Goal: Task Accomplishment & Management: Manage account settings

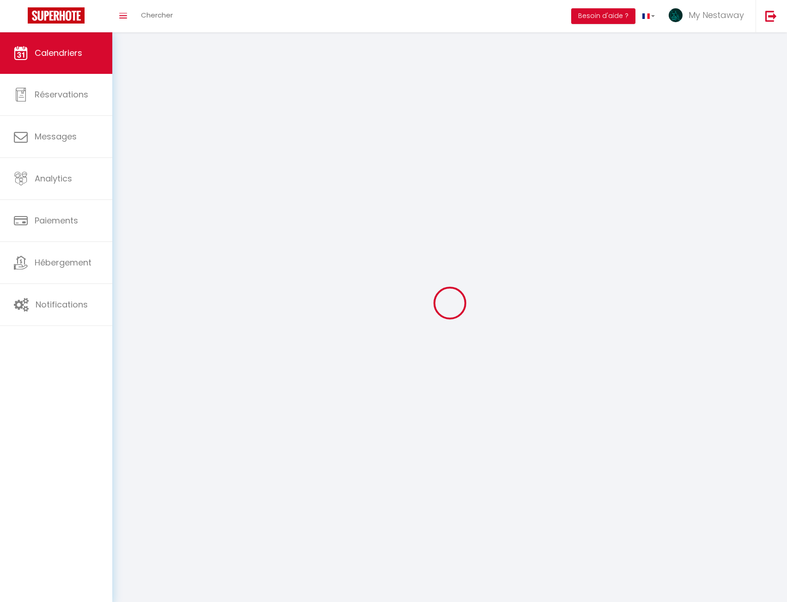
select select
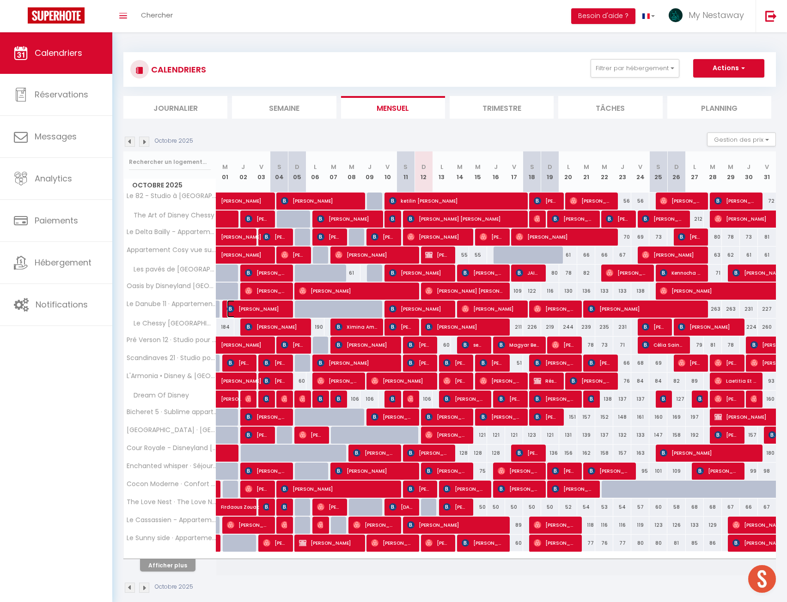
click at [262, 310] on span "Tamara Darrington" at bounding box center [257, 309] width 60 height 18
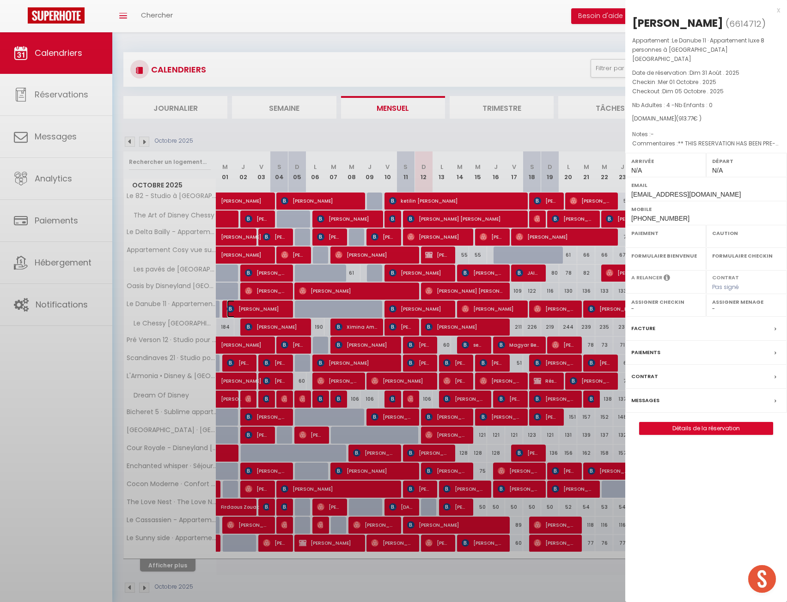
select select "OK"
select select "KO"
select select "0"
select select "1"
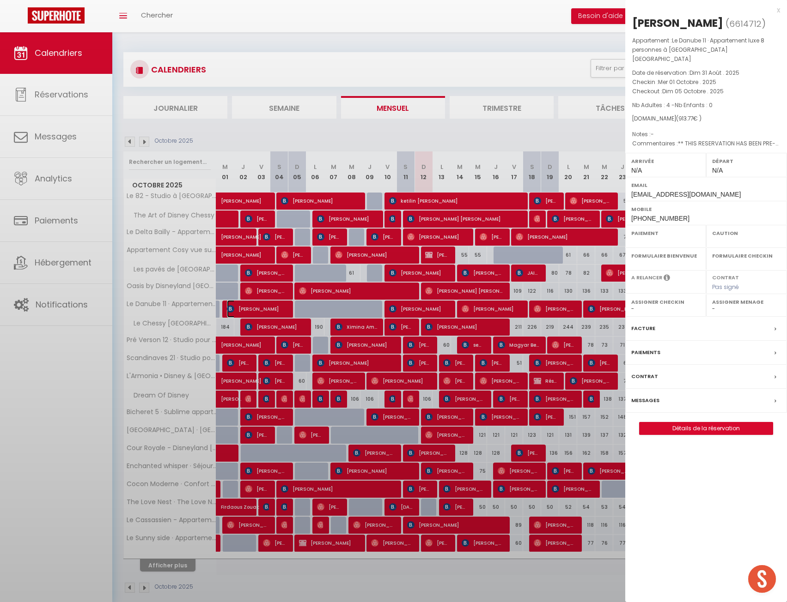
select select
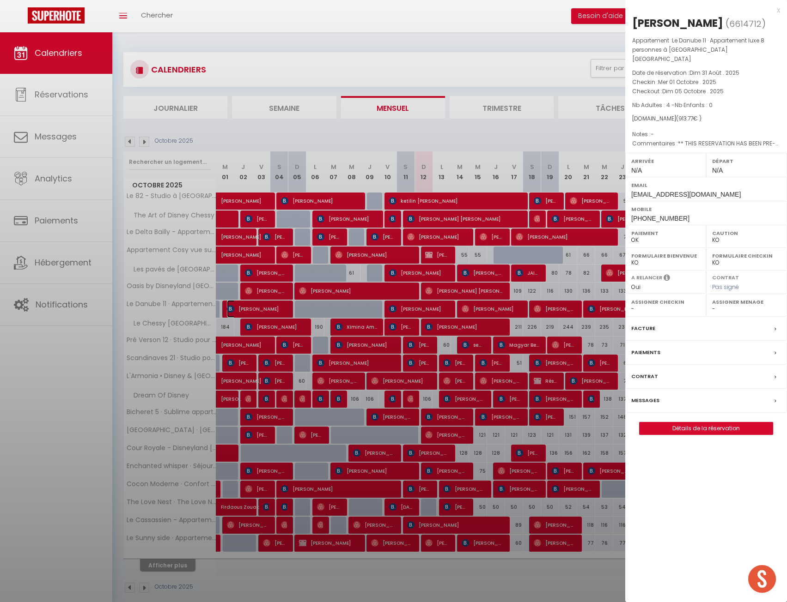
select select "42938"
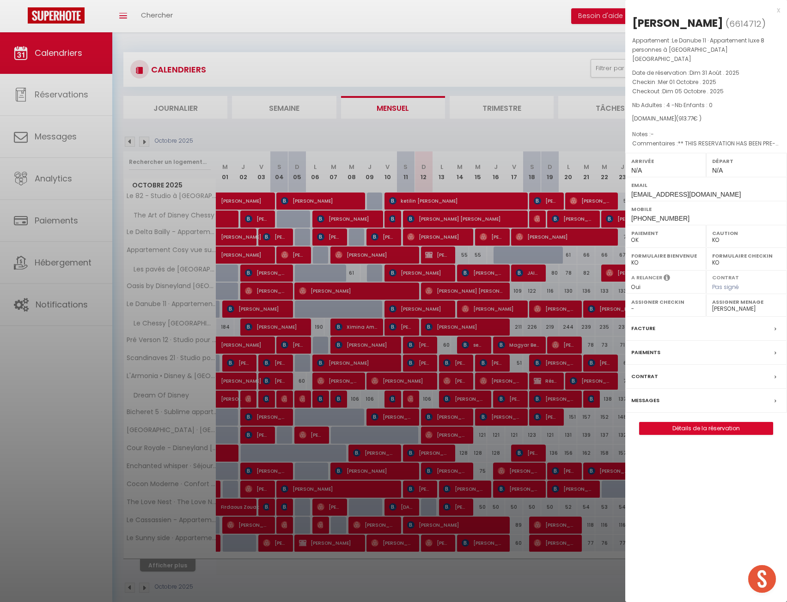
click at [179, 35] on div at bounding box center [393, 301] width 787 height 602
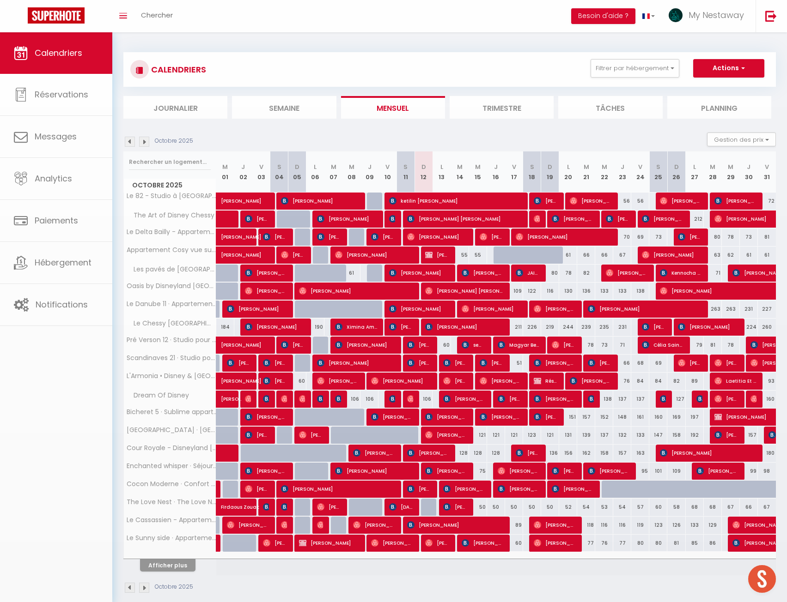
click at [165, 32] on body "🟢 Des questions ou besoin d'assistance pour la migration AirBnB? Prenez rdv >>>…" at bounding box center [393, 333] width 787 height 602
click at [161, 17] on span "Chercher" at bounding box center [157, 15] width 32 height 10
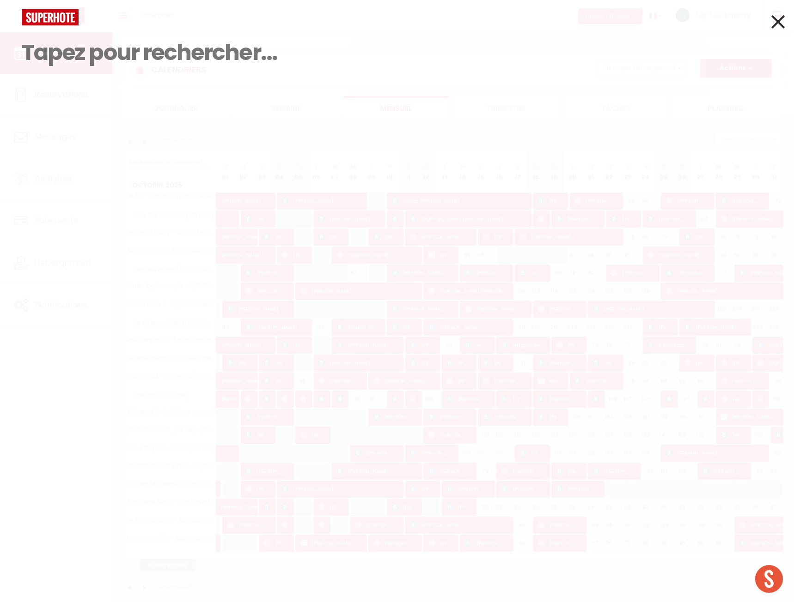
paste input "Debbie Pritchard"
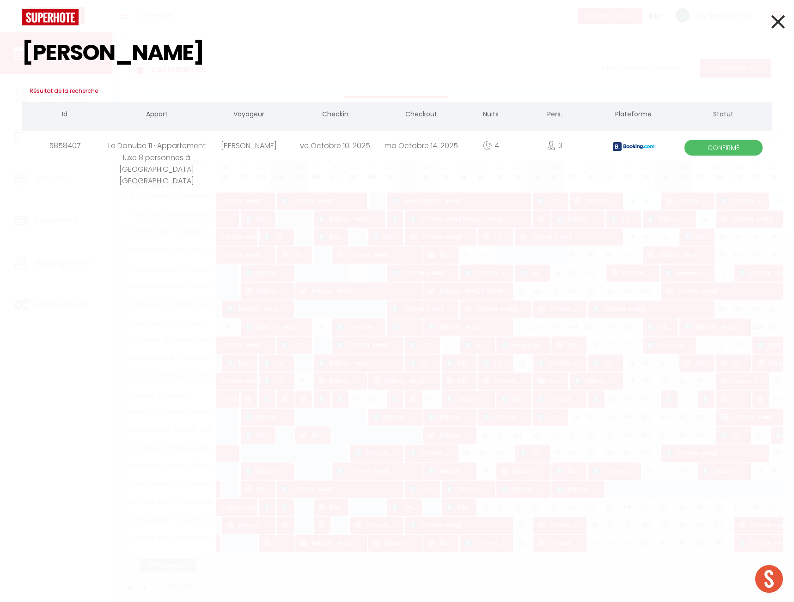
type input "Debbie Pritchard"
click at [196, 162] on div "Debbie Pritchard Résultat de la recherche Id Appart Voyageur Checkin Checkout N…" at bounding box center [397, 301] width 794 height 602
click at [154, 161] on div "Le Danube 11 · Appartement luxe 8 personnes à [GEOGRAPHIC_DATA] [GEOGRAPHIC_DAT…" at bounding box center [156, 146] width 97 height 30
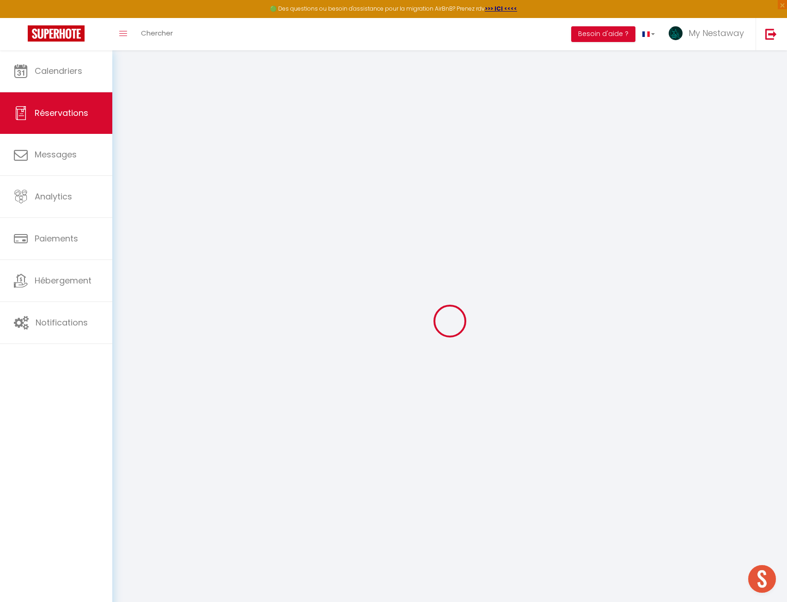
select select
checkbox input "false"
select select
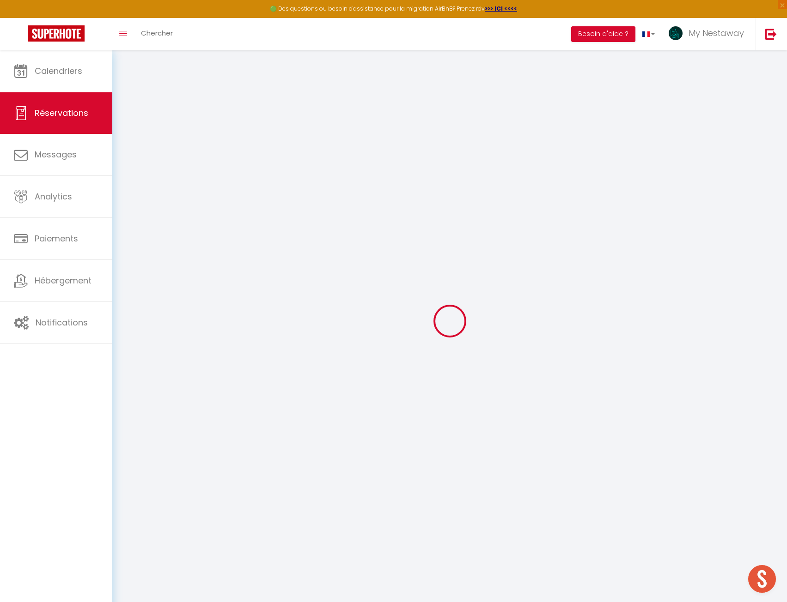
checkbox input "false"
select select
checkbox input "false"
type textarea "** THIS RESERVATION HAS BEEN PRE-PAID ** Reservation has a cancellation grace p…"
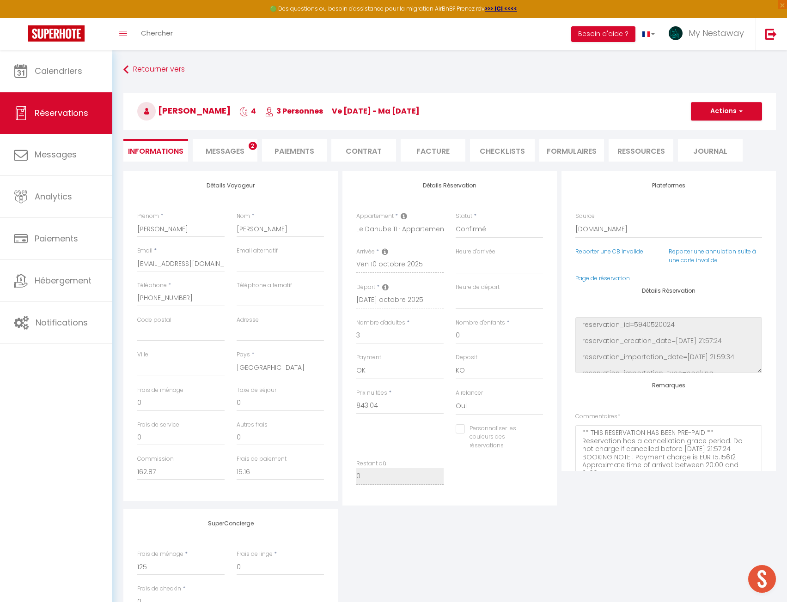
type input "115"
type input "124.54"
select select
checkbox input "false"
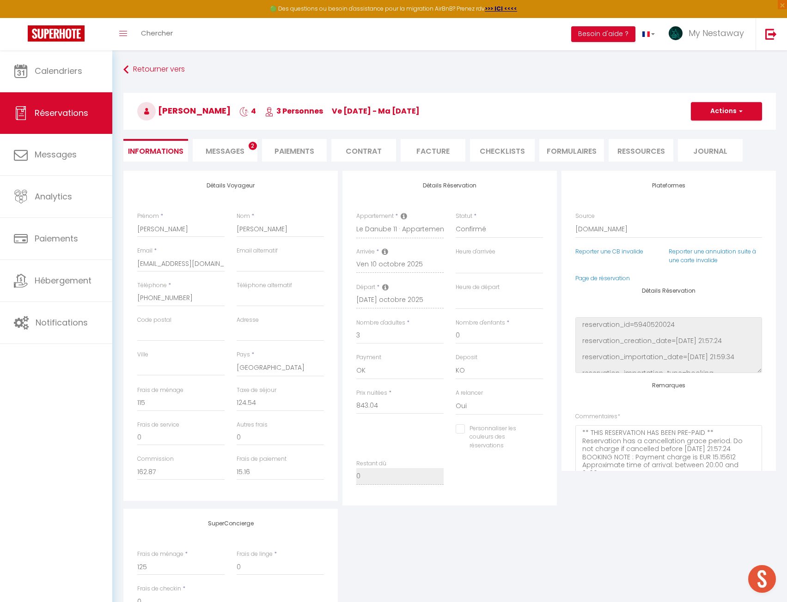
select select
click at [241, 151] on span "Messages" at bounding box center [225, 151] width 39 height 11
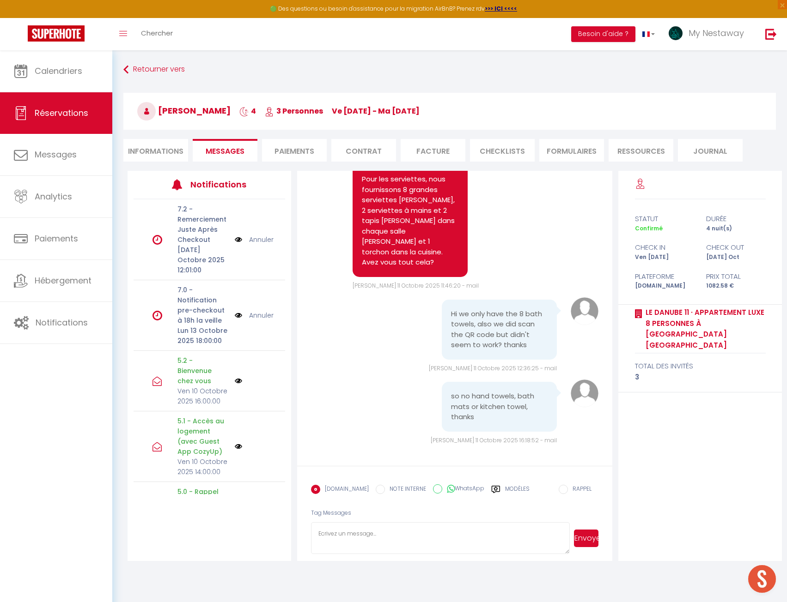
scroll to position [5226, 0]
drag, startPoint x: 470, startPoint y: 314, endPoint x: 523, endPoint y: 347, distance: 62.7
click at [514, 343] on pre "Hi we only have the 8 bath towels, also we did scan the QR code but didn't seem…" at bounding box center [499, 330] width 97 height 42
click at [526, 347] on pre "Hi we only have the 8 bath towels, also we did scan the QR code but didn't seem…" at bounding box center [499, 330] width 97 height 42
drag, startPoint x: 467, startPoint y: 400, endPoint x: 482, endPoint y: 403, distance: 14.8
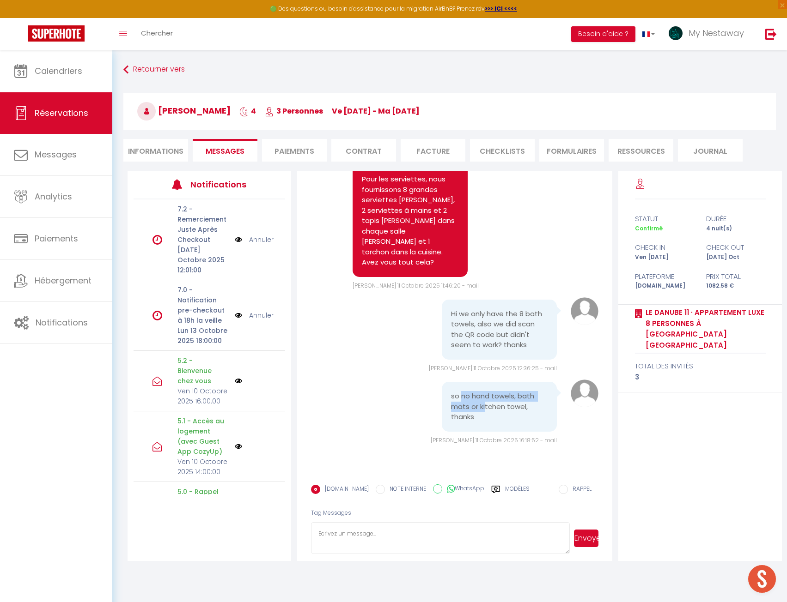
click at [482, 403] on pre "so no hand towels, bath mats or kitchen towel, thanks" at bounding box center [499, 406] width 97 height 31
click at [487, 413] on pre "so no hand towels, bath mats or kitchen towel, thanks" at bounding box center [499, 406] width 97 height 31
click at [437, 537] on textarea at bounding box center [440, 538] width 259 height 32
type textarea "W"
type textarea "Ok, i told my maid to come and give that to you yesterday. Can you confirm it's…"
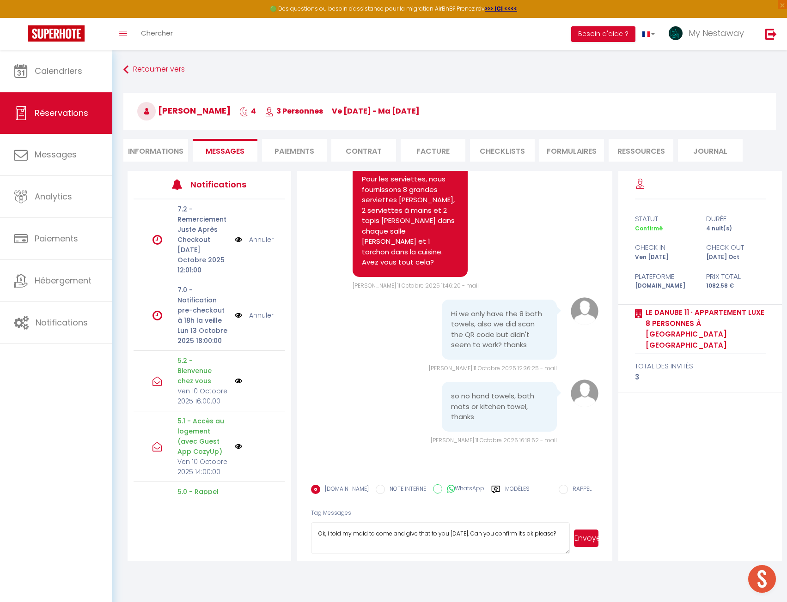
click at [588, 538] on button "Envoyer" at bounding box center [586, 539] width 24 height 18
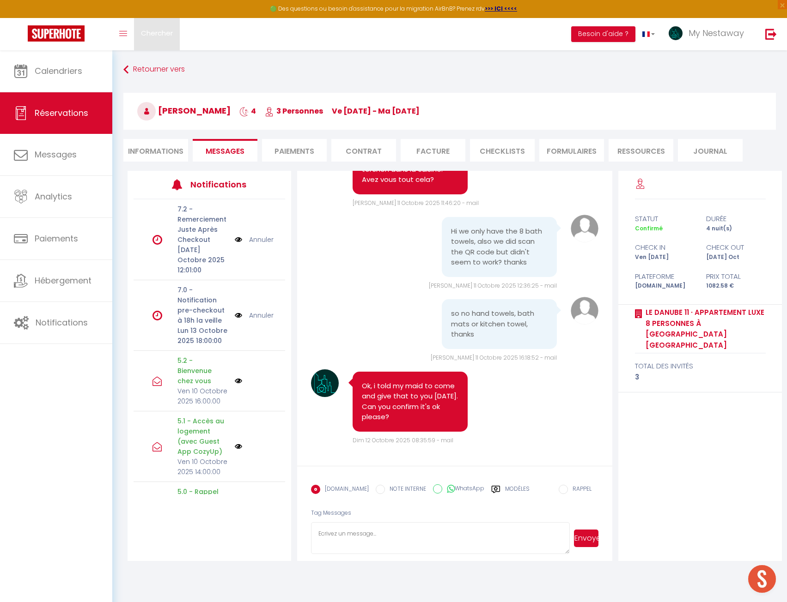
click at [146, 35] on span "Chercher" at bounding box center [157, 33] width 32 height 10
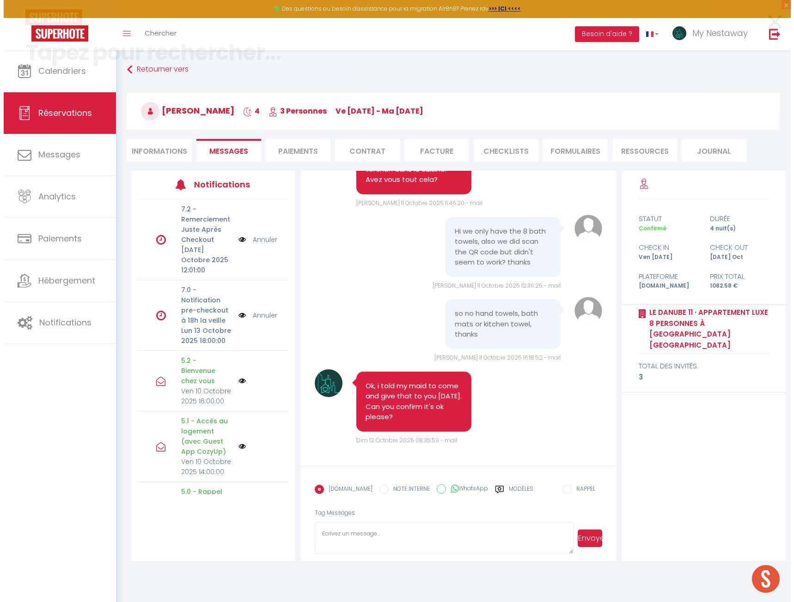
scroll to position [5153, 0]
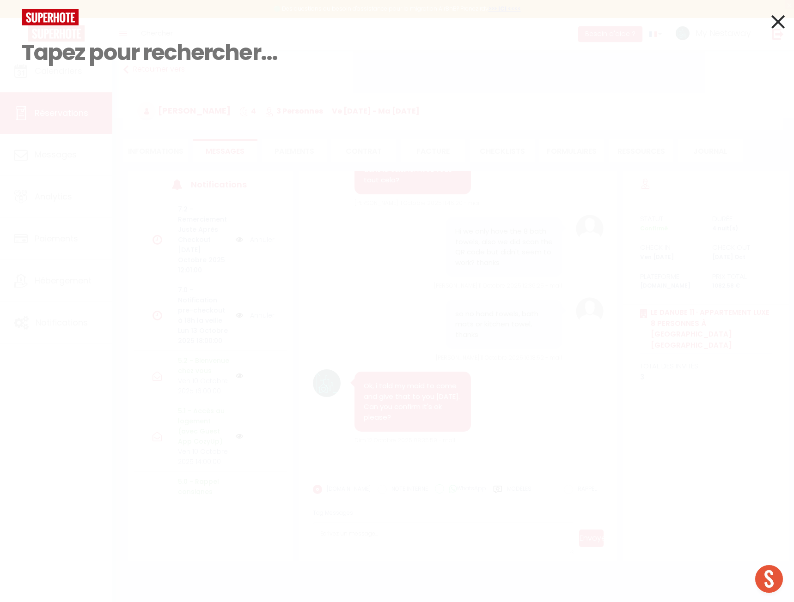
paste input "ketilin Cristina Casagrande"
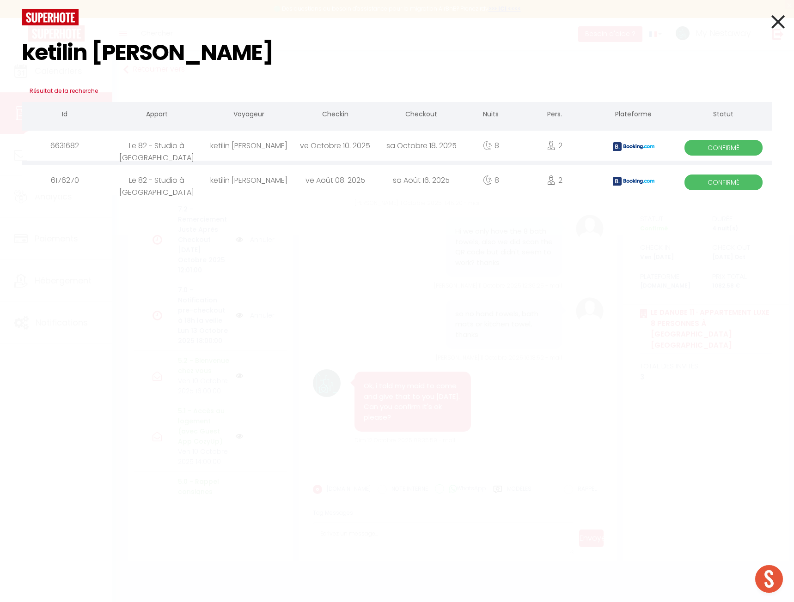
type input "ketilin Cristina Casagrande"
click at [169, 147] on div "Le 82 - Studio à [GEOGRAPHIC_DATA]" at bounding box center [156, 146] width 97 height 30
select select
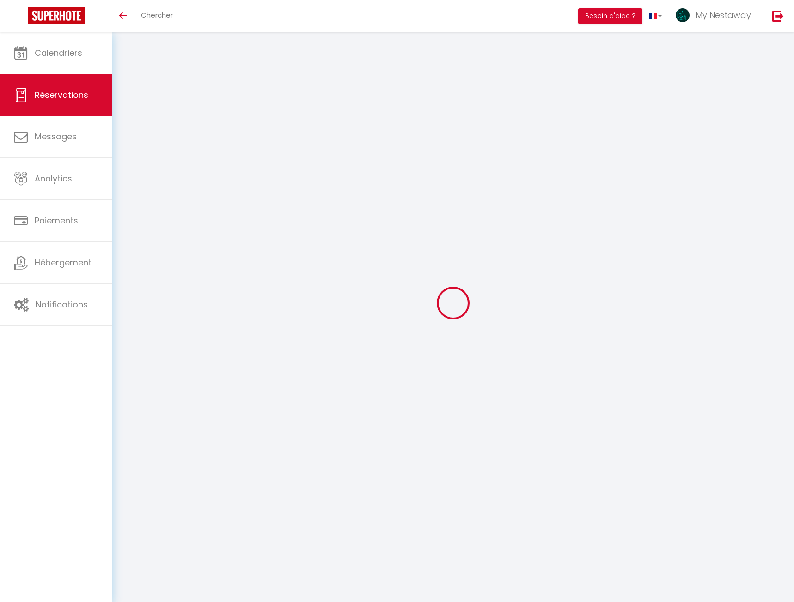
select select
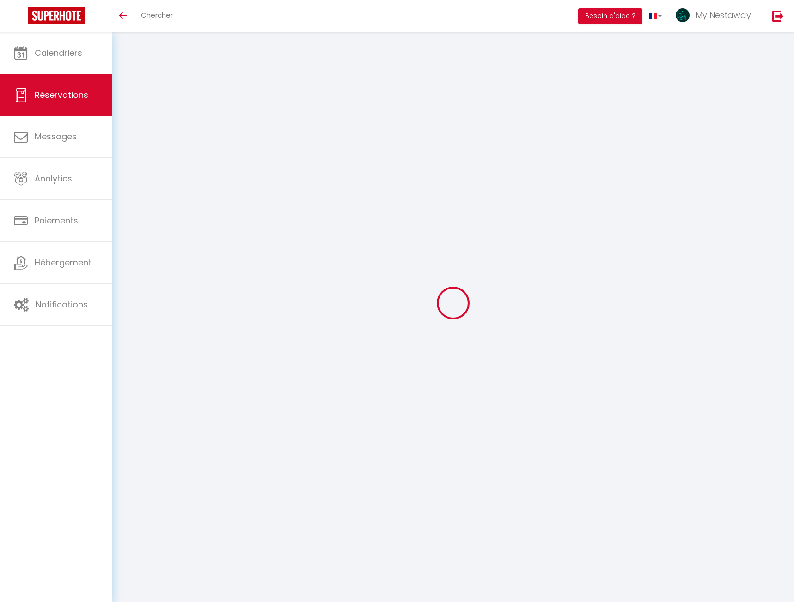
select select
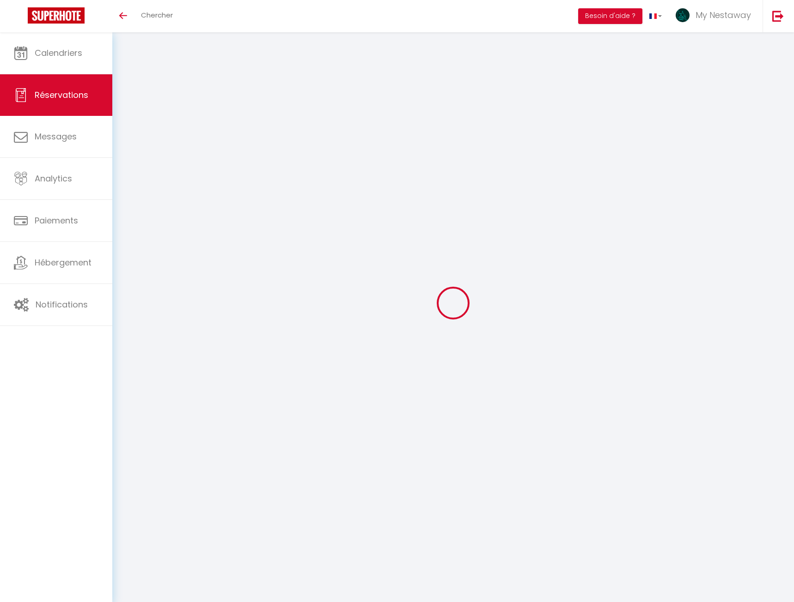
checkbox input "false"
select select
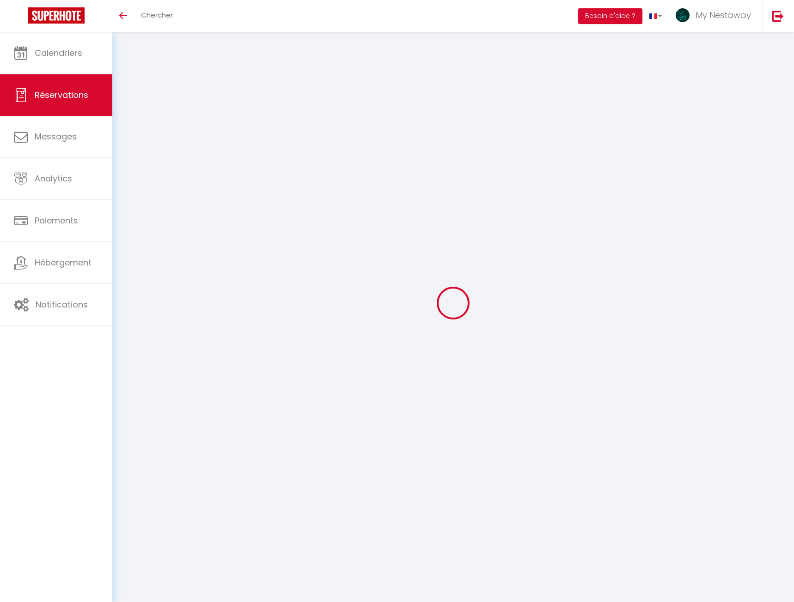
select select
checkbox input "false"
select select
type input "ketilin Cristina"
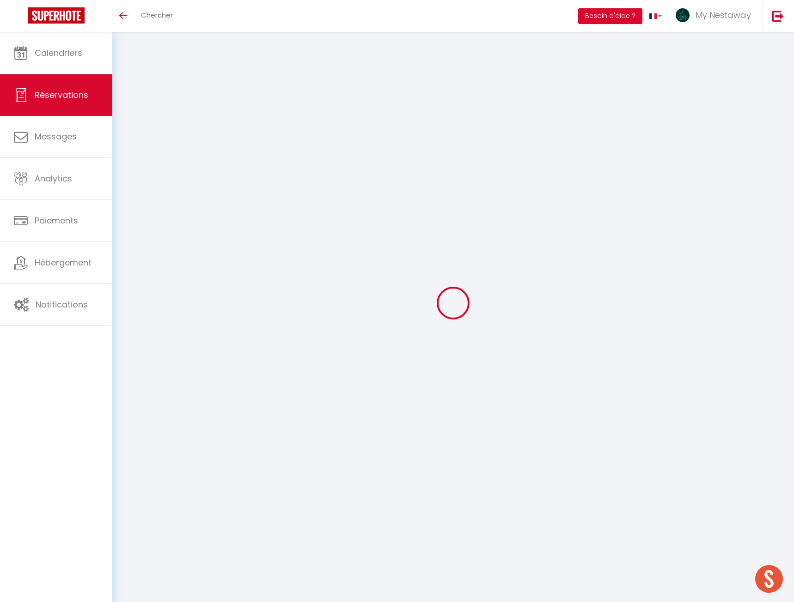
type input "Casagrande Salomao"
type input "ksalom.516491@guest.booking.com"
type input "+33745505709"
type input "."
select select "FR"
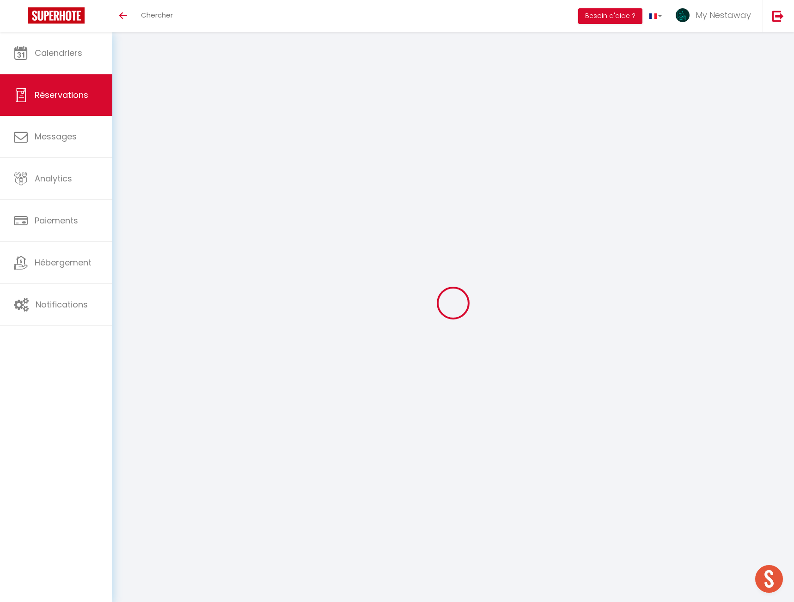
type input "95.71"
type input "8.64"
select select "27695"
select select "1"
select select
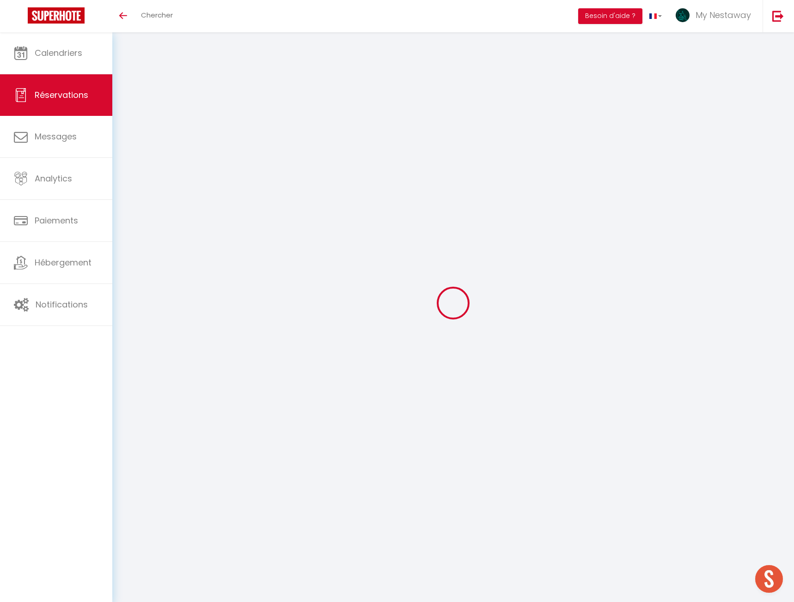
select select
type input "2"
select select "12"
select select
type input "524.02"
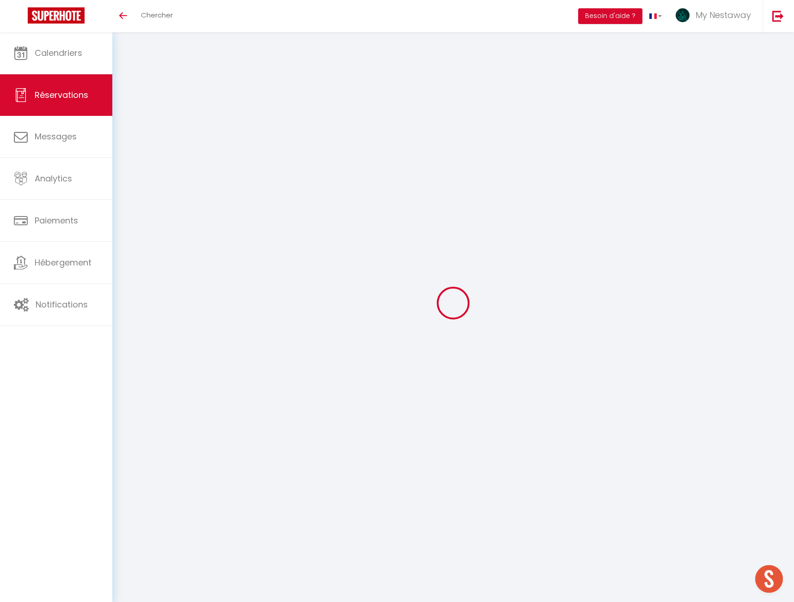
checkbox input "false"
type input "0"
select select "2"
type input "39"
type input "0"
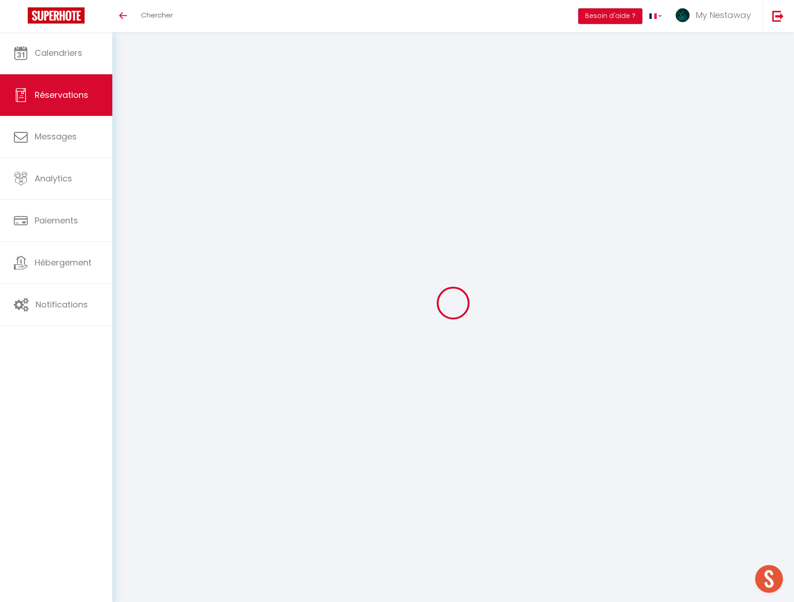
type input "0"
select select
select select "14"
checkbox input "false"
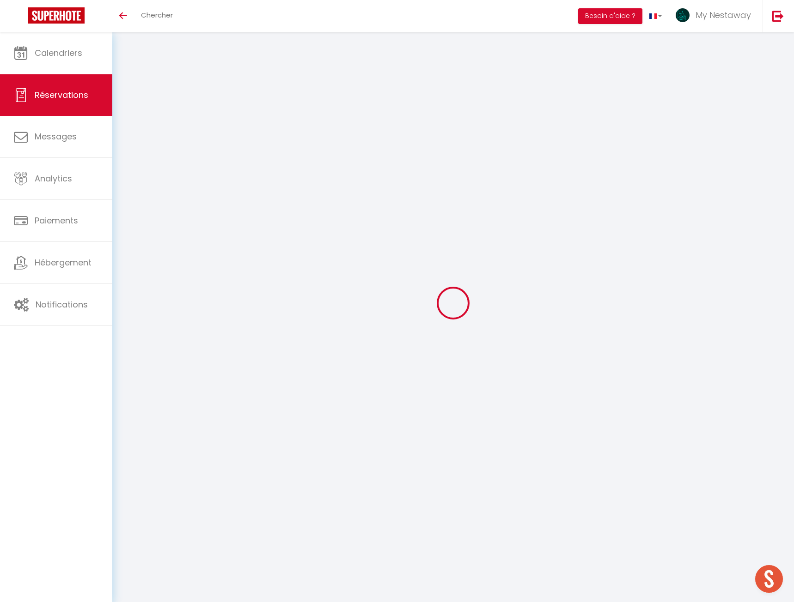
select select
checkbox input "false"
select select
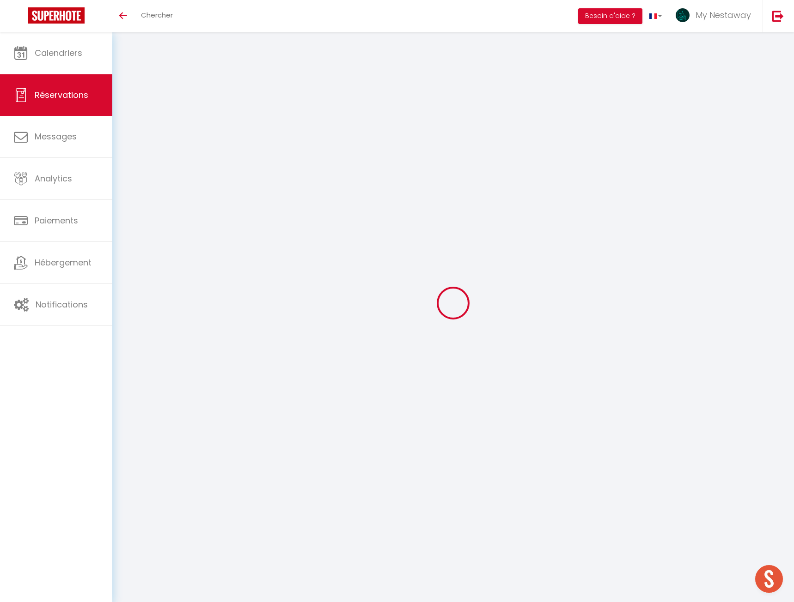
checkbox input "false"
select select
checkbox input "false"
type textarea "** THIS RESERVATION HAS BEEN PRE-PAID ** Reservation has a cancellation grace p…"
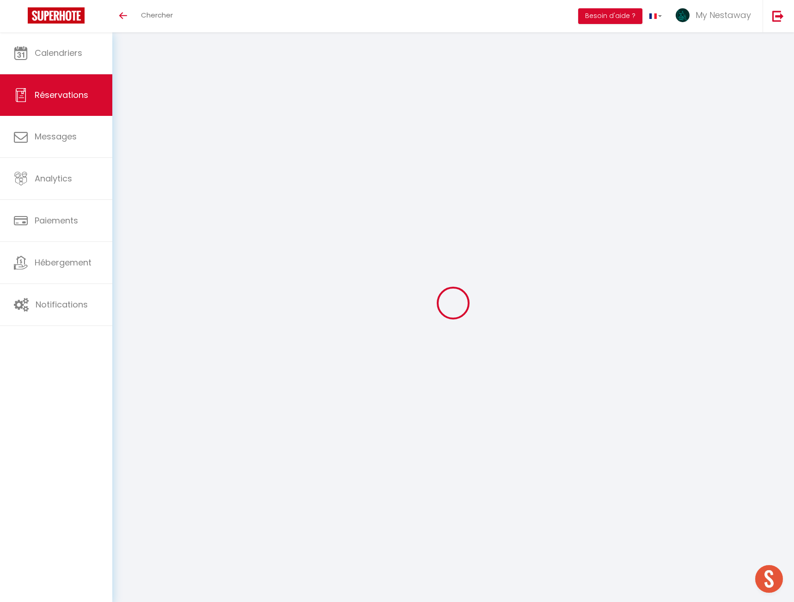
type input "39"
type input "54.21"
select select
checkbox input "false"
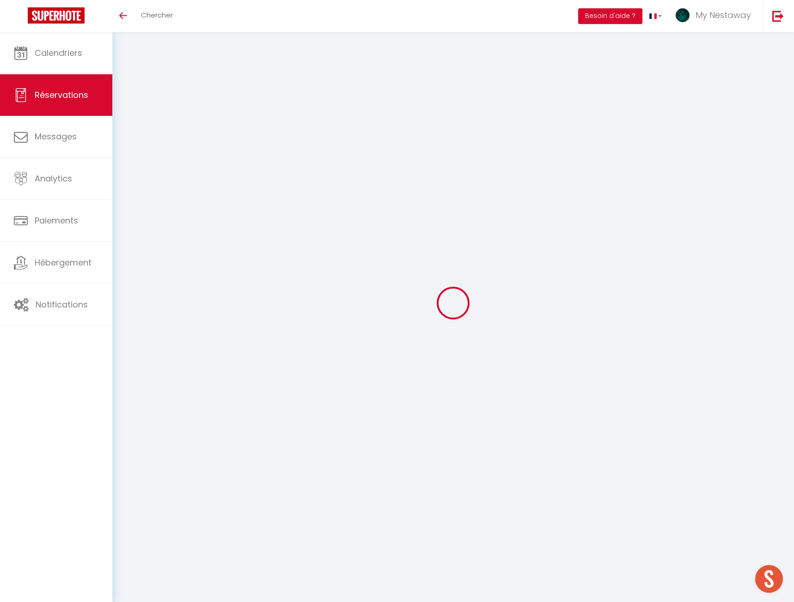
select select
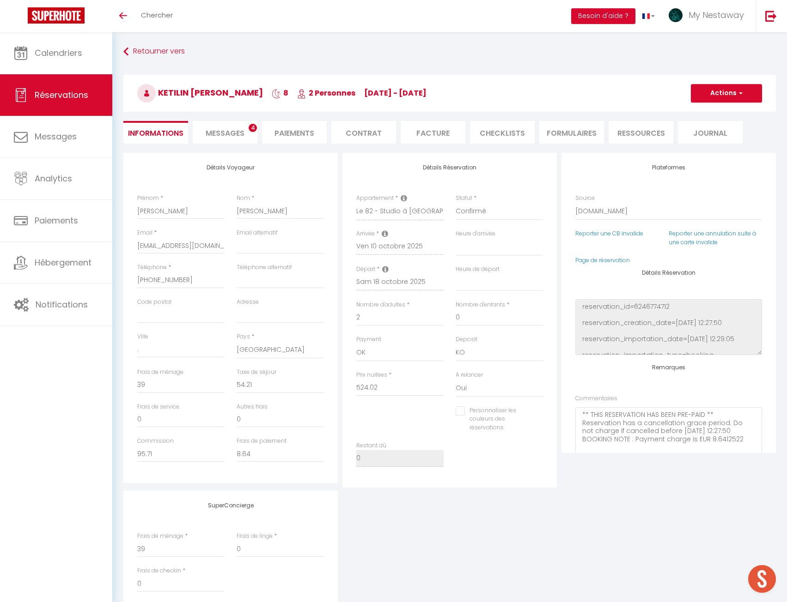
click at [252, 130] on span "4" at bounding box center [253, 128] width 8 height 8
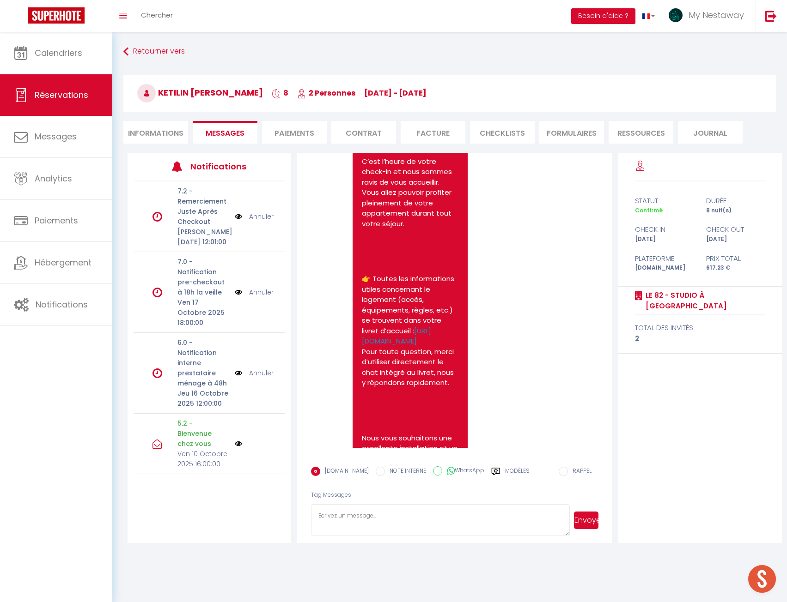
scroll to position [4816, 0]
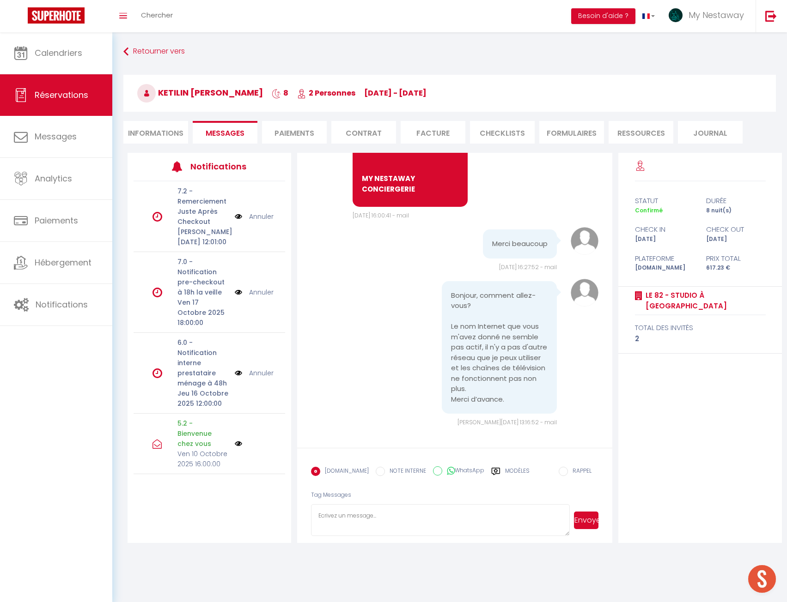
click at [386, 503] on form "Booking.com NOTE INTERNE WhatsApp Modèles 12 « ‹ » › Oct 2025 2020 ~ 2030 Dim L…" at bounding box center [454, 496] width 315 height 96
click at [384, 515] on textarea at bounding box center [440, 520] width 259 height 32
type textarea "Bonjour, nous avons demandé à un technicien d'intervenir rapidement pour vous a…"
click at [589, 521] on button "Envoyer" at bounding box center [586, 521] width 24 height 18
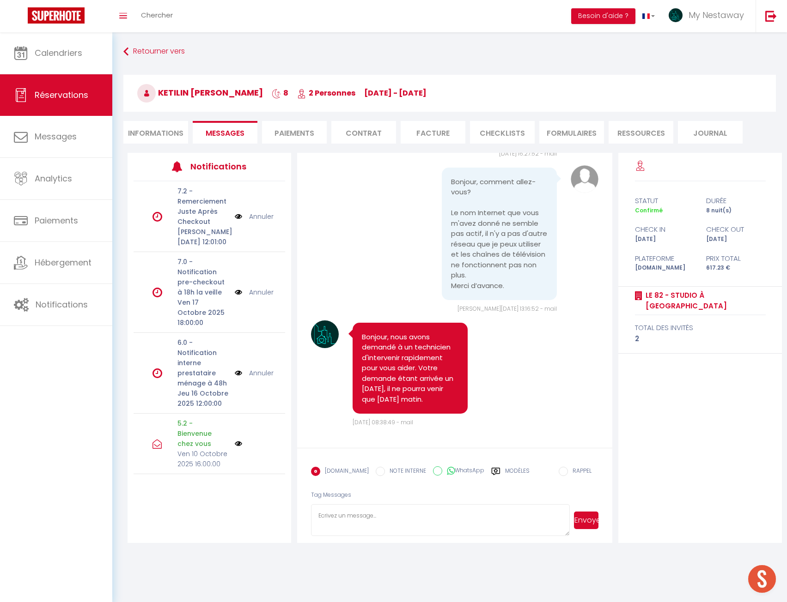
scroll to position [4929, 0]
click at [160, 23] on link "Chercher" at bounding box center [157, 16] width 46 height 32
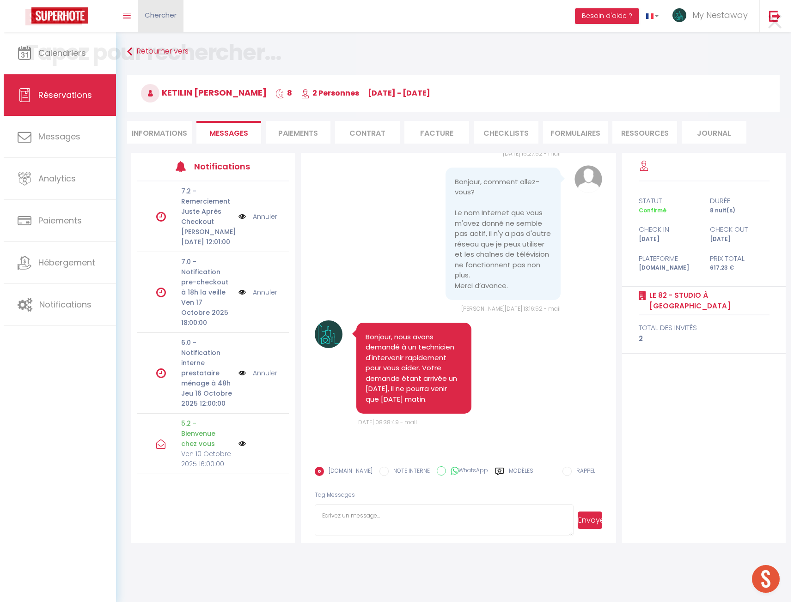
scroll to position [4909, 0]
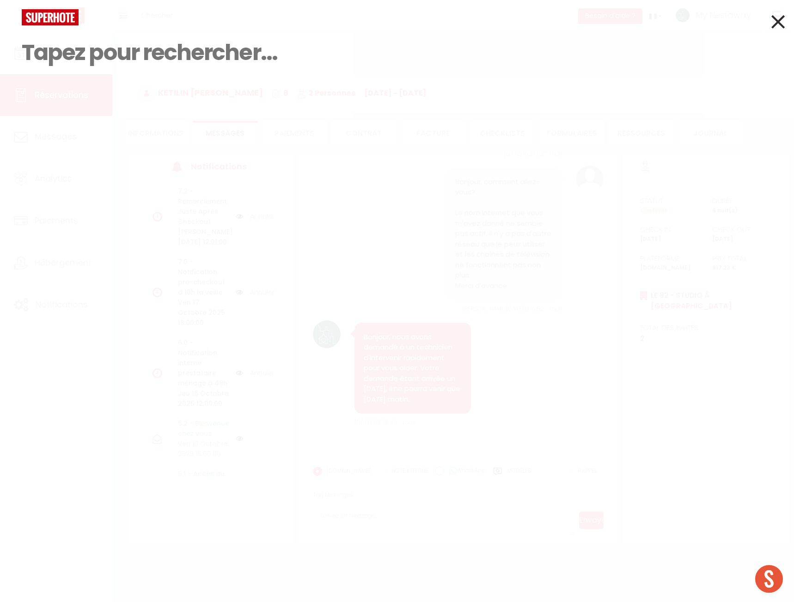
paste input "[PERSON_NAME] Mamblona [PERSON_NAME]"
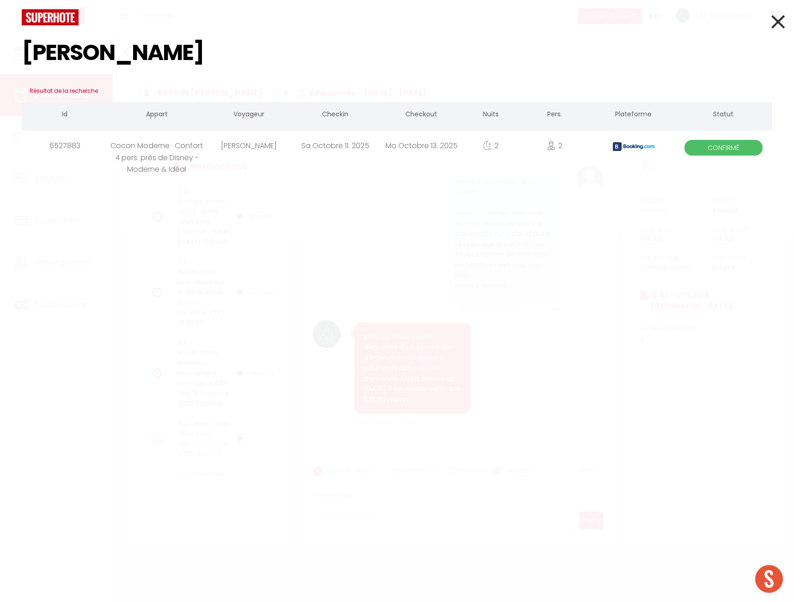
type input "[PERSON_NAME] Mamblona [PERSON_NAME]"
click at [236, 148] on div "[PERSON_NAME] Mamblona [PERSON_NAME]" at bounding box center [249, 146] width 86 height 30
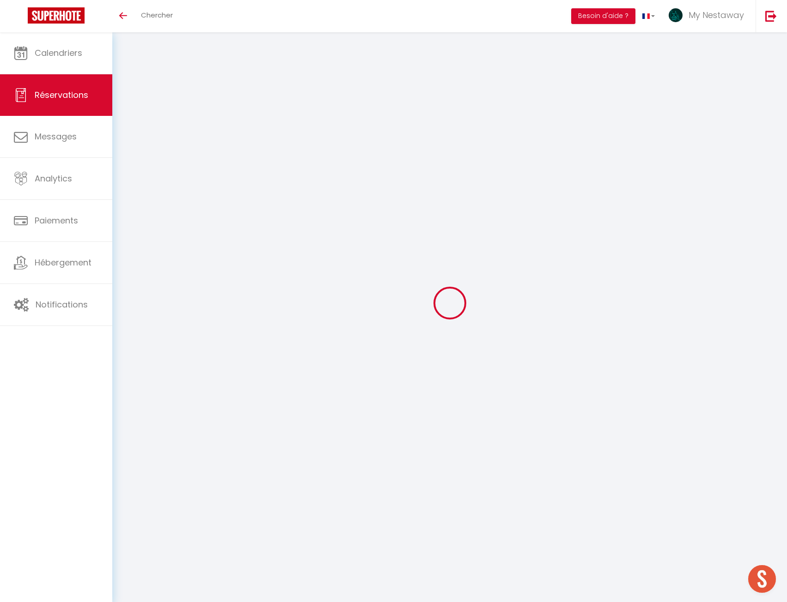
select select
checkbox input "false"
type textarea "** THIS RESERVATION HAS BEEN PRE-PAID ** BOOKING NOTE : Payment charge is EUR 4…"
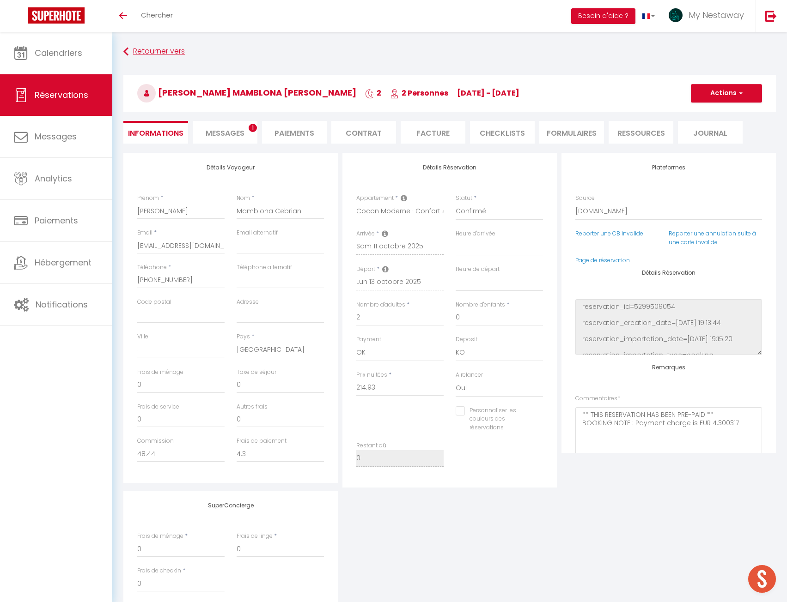
type input "70"
type input "22.24"
select select
checkbox input "false"
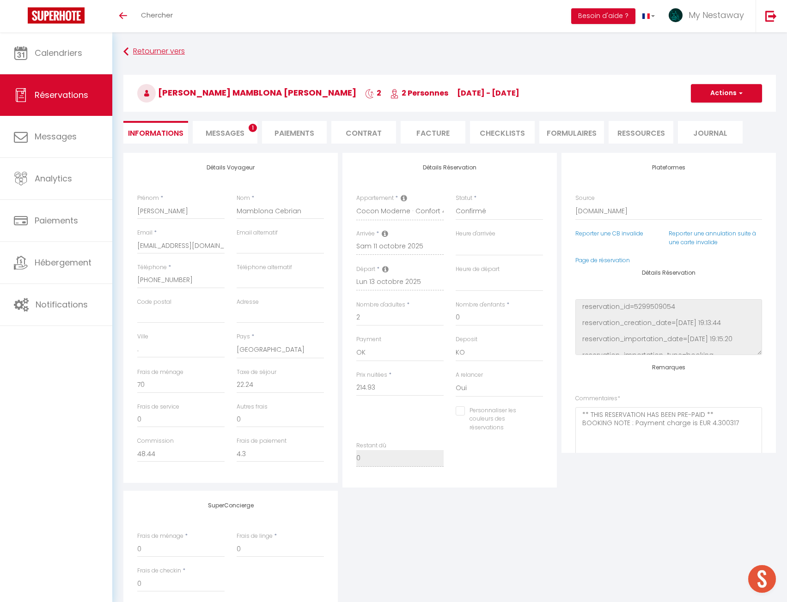
select select
click at [220, 134] on span "Messages" at bounding box center [225, 133] width 39 height 11
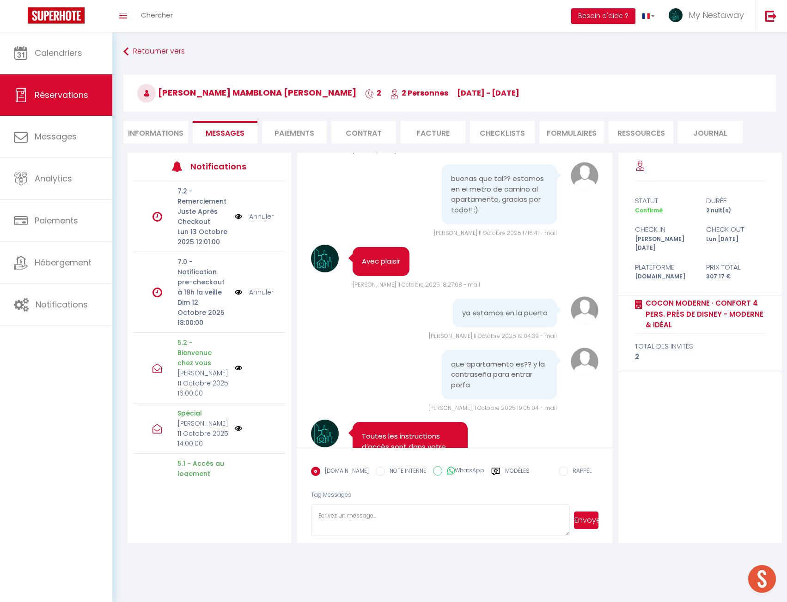
scroll to position [4656, 0]
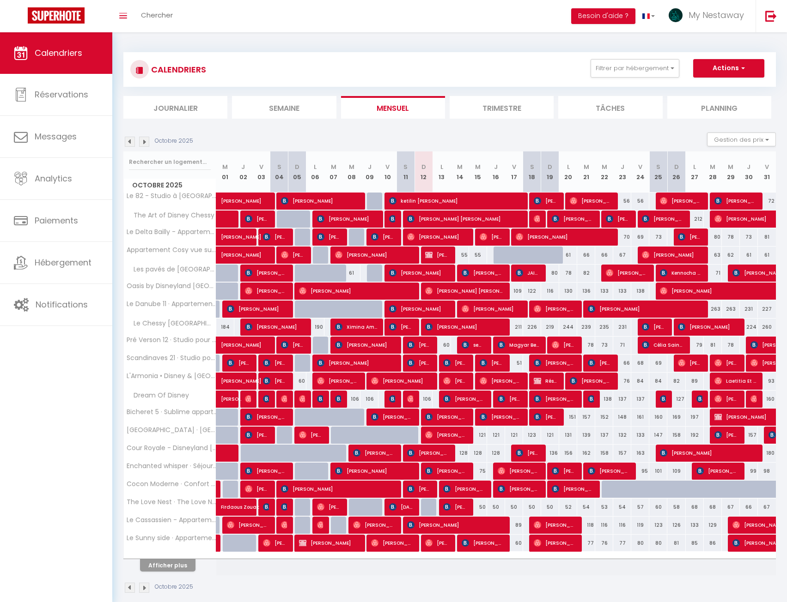
select select
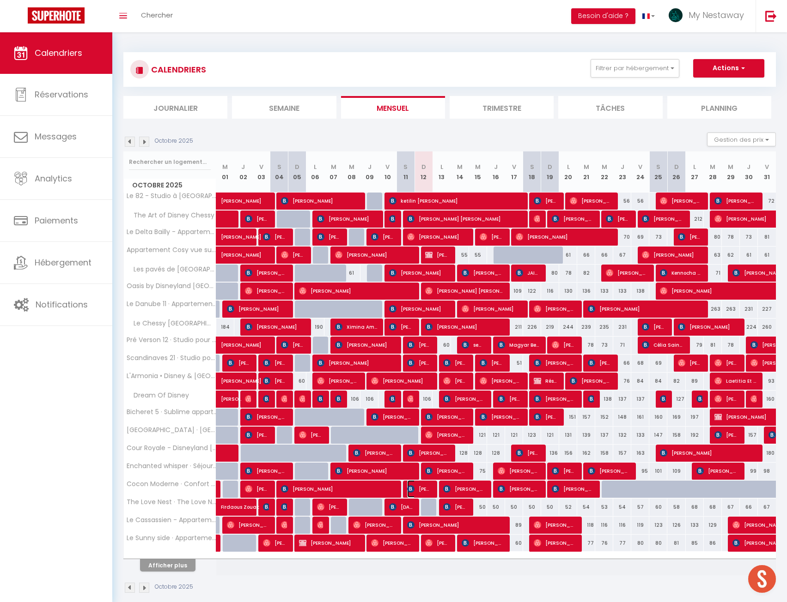
click at [424, 489] on span "[PERSON_NAME] Mamblona [PERSON_NAME]" at bounding box center [419, 489] width 24 height 18
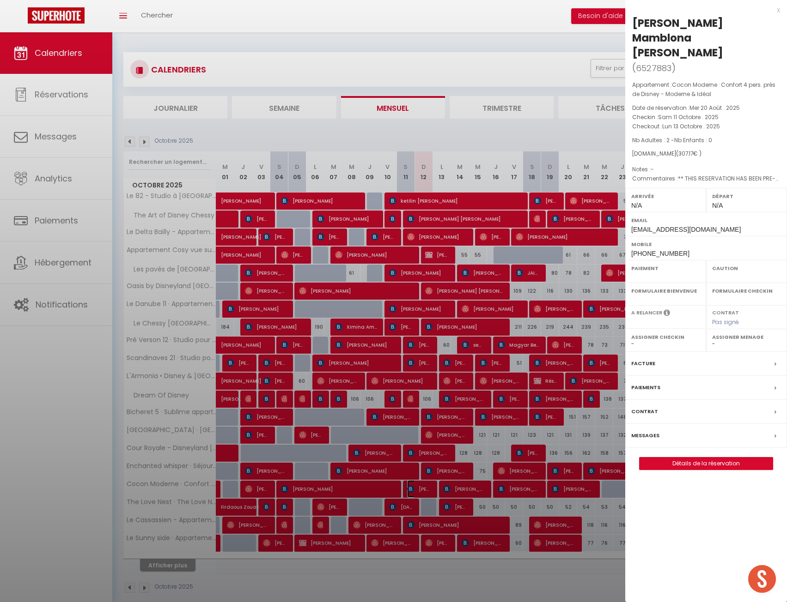
select select "OK"
select select "KO"
select select "0"
select select "1"
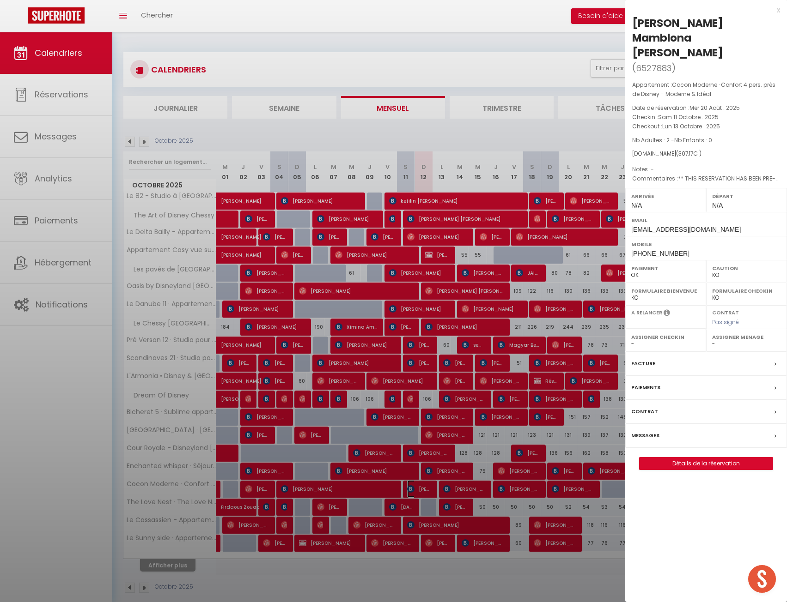
select select
select select "19390"
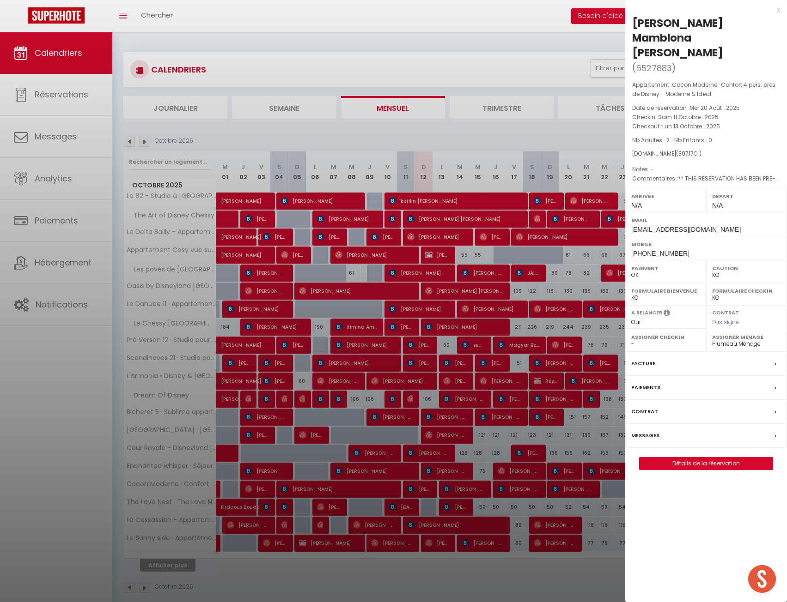
click at [424, 489] on div at bounding box center [393, 301] width 787 height 602
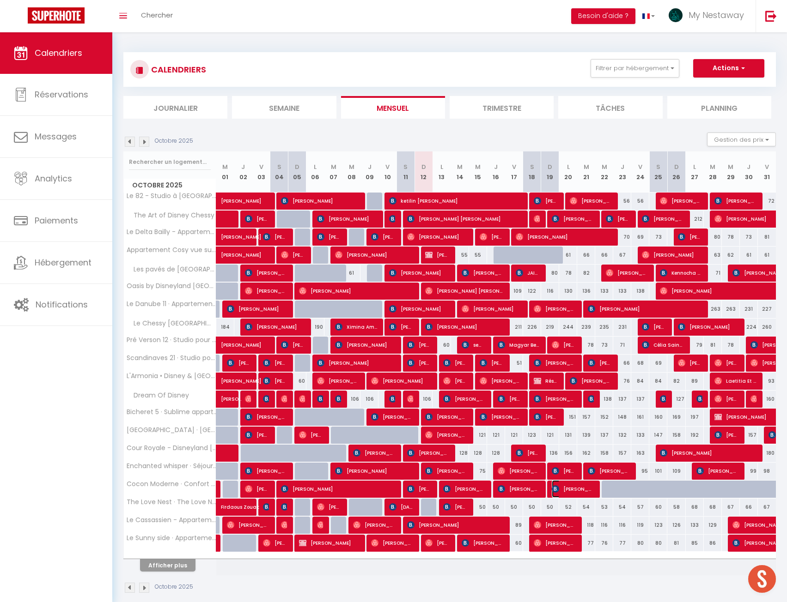
click at [560, 487] on span "Jurica Smajo" at bounding box center [573, 489] width 42 height 18
